Goal: Task Accomplishment & Management: Manage account settings

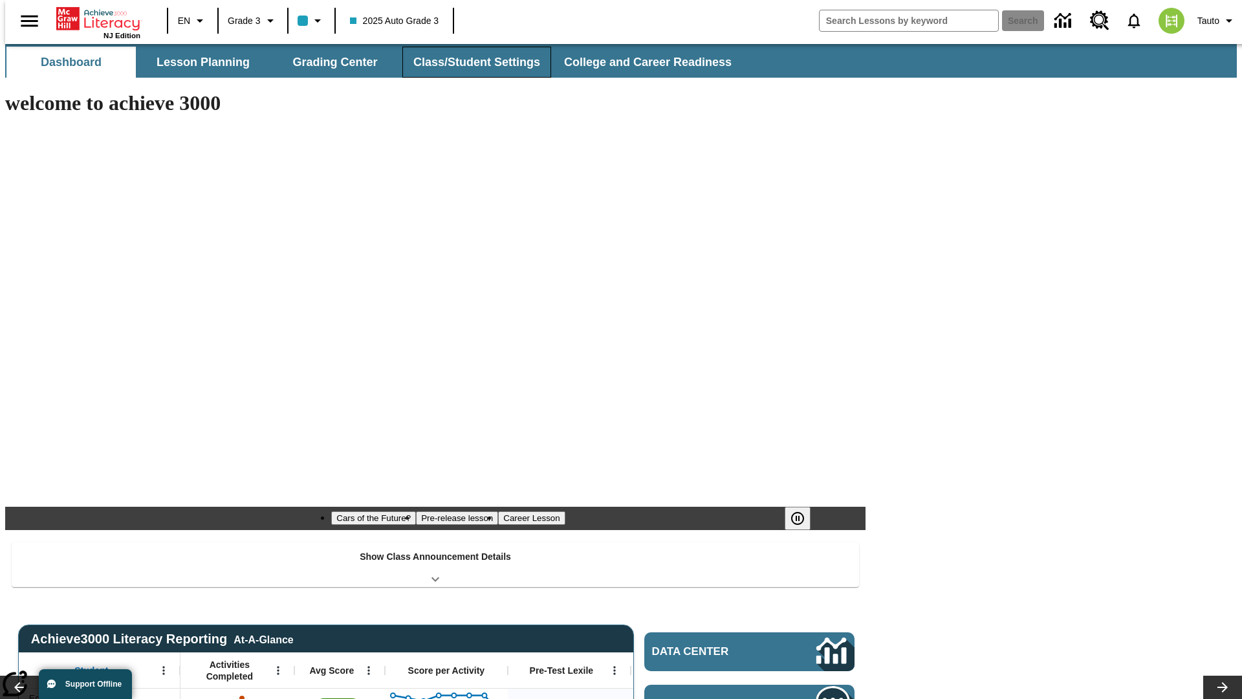
click at [470, 62] on button "Class/Student Settings" at bounding box center [476, 62] width 149 height 31
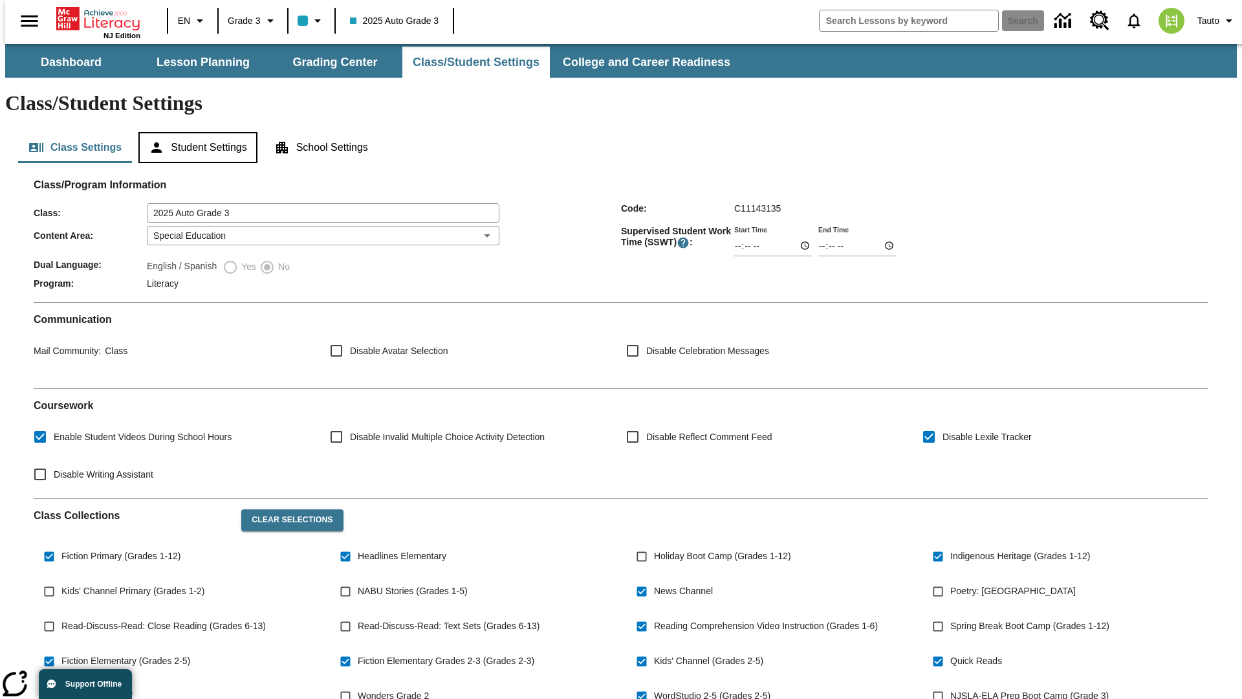
click at [195, 132] on button "Student Settings" at bounding box center [197, 147] width 118 height 31
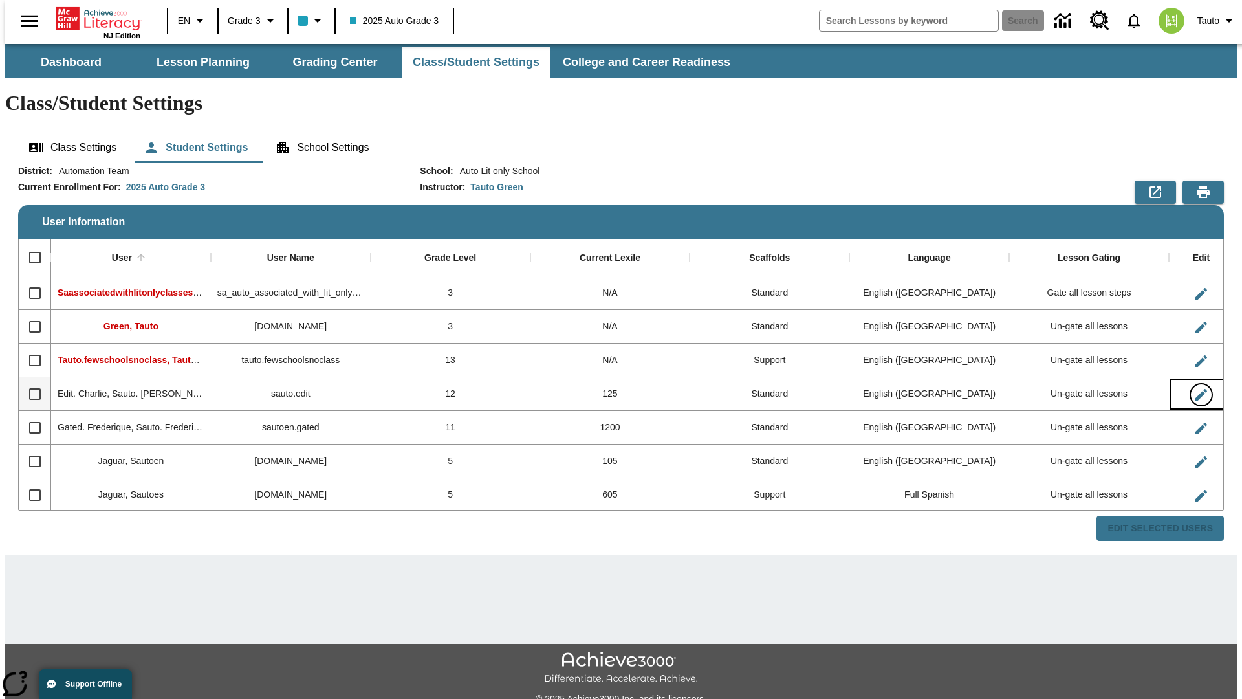
click at [1195, 389] on icon "Edit User" at bounding box center [1201, 395] width 12 height 12
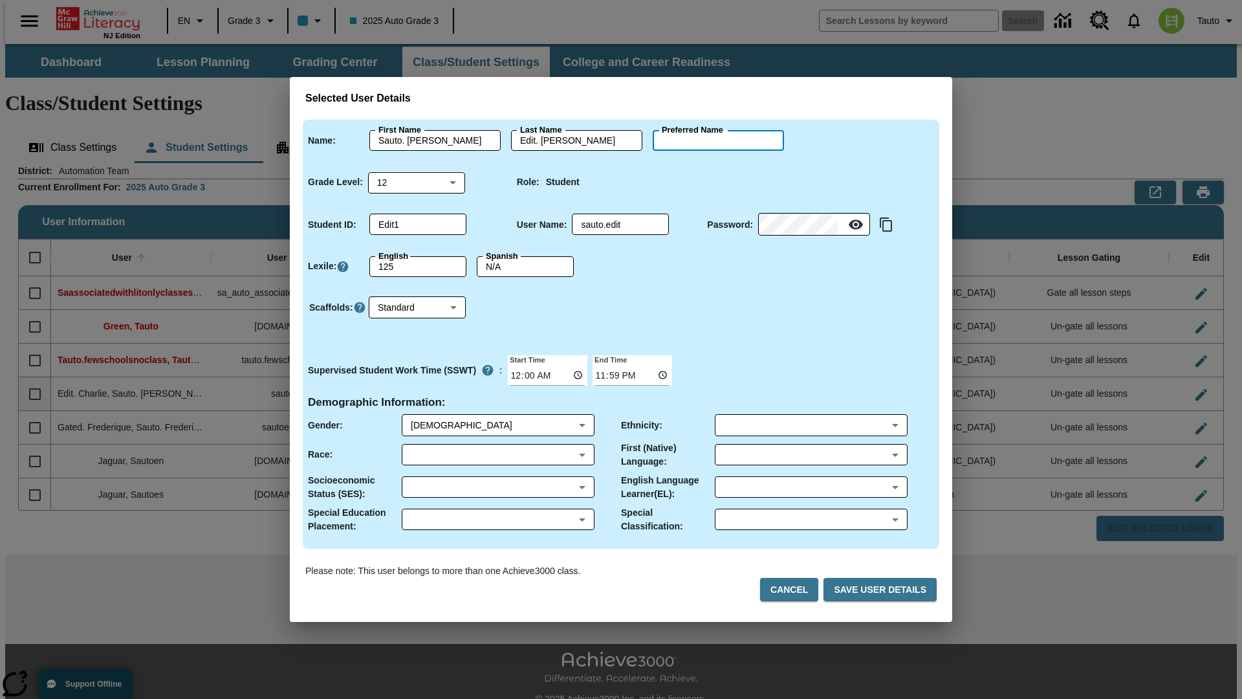
type input "[PERSON_NAME]"
click at [794, 589] on button "Cancel" at bounding box center [789, 590] width 58 height 24
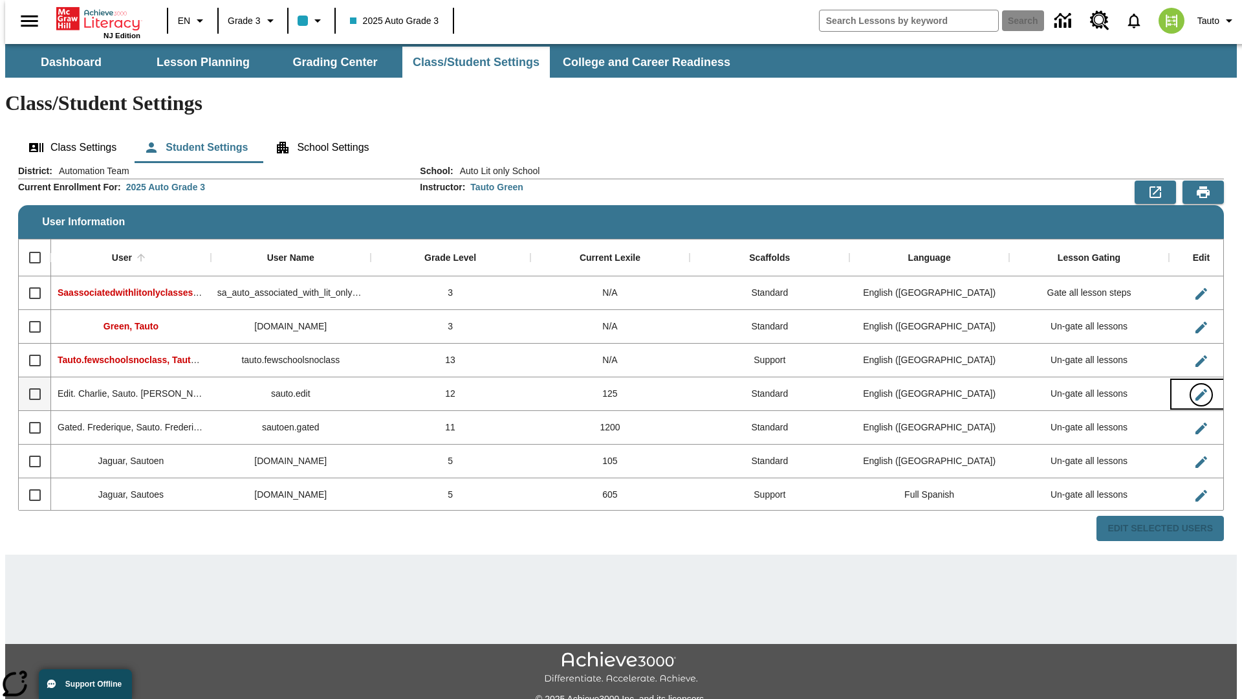
click at [1195, 389] on icon "Edit User" at bounding box center [1201, 395] width 12 height 12
